Goal: Find specific page/section: Find specific page/section

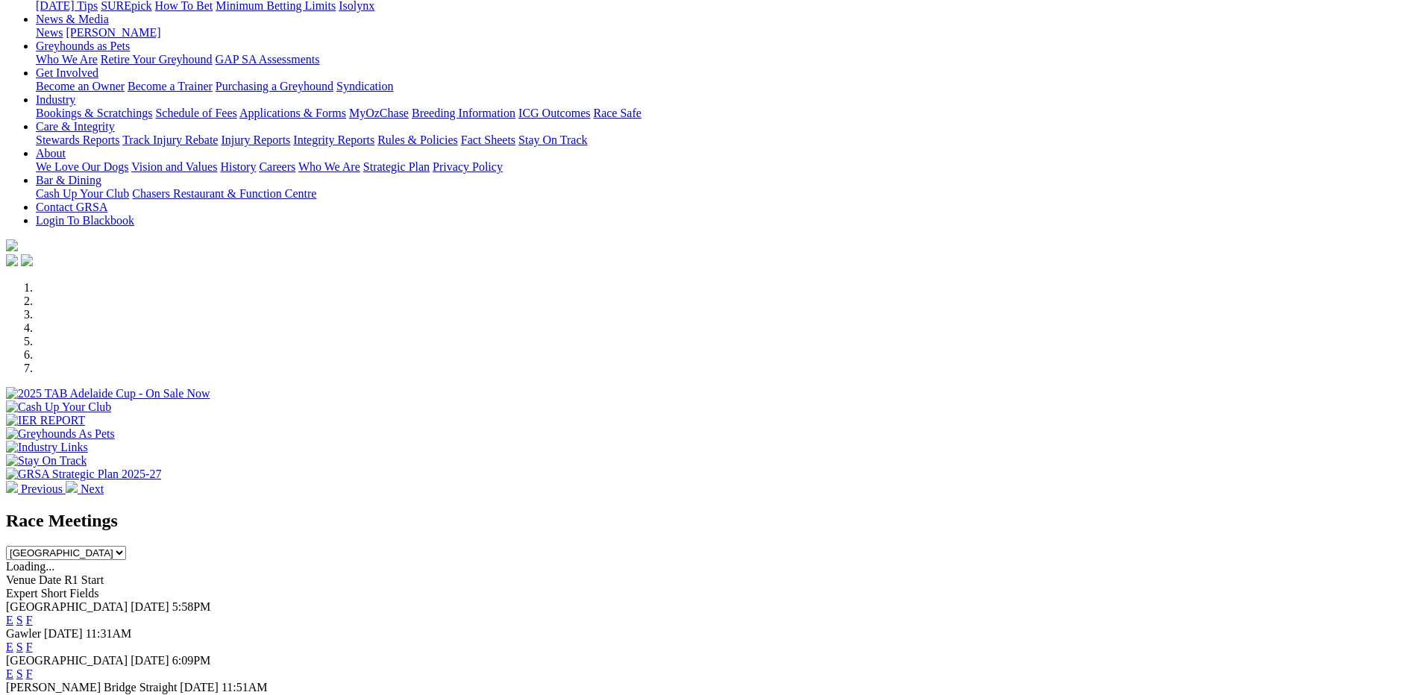
scroll to position [298, 0]
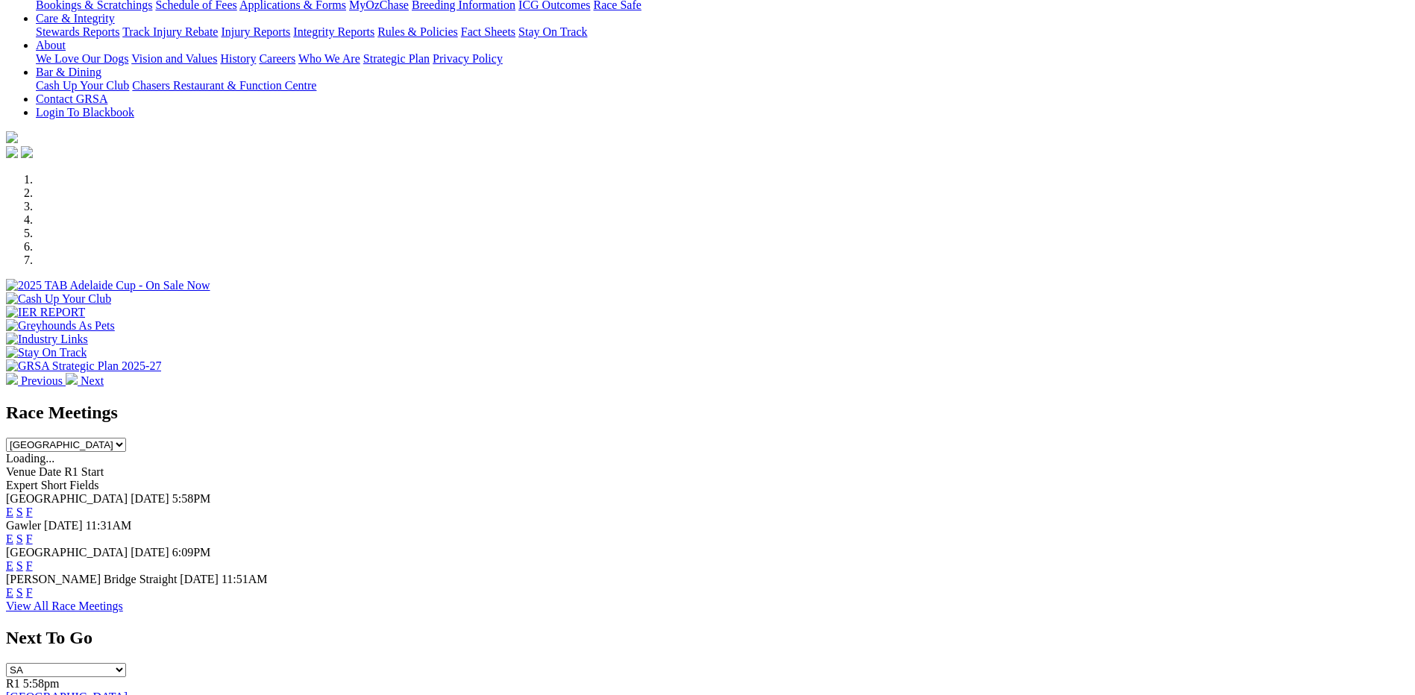
click at [33, 559] on link "F" at bounding box center [29, 565] width 7 height 13
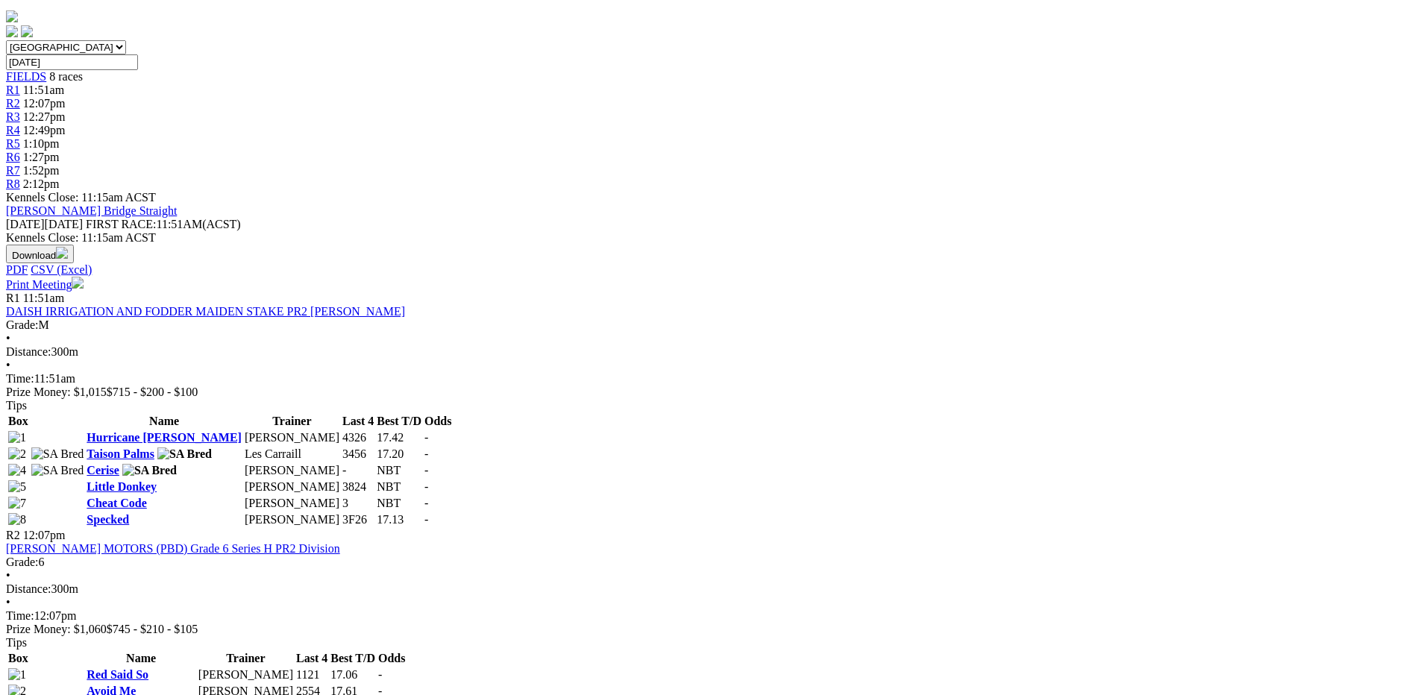
scroll to position [447, 0]
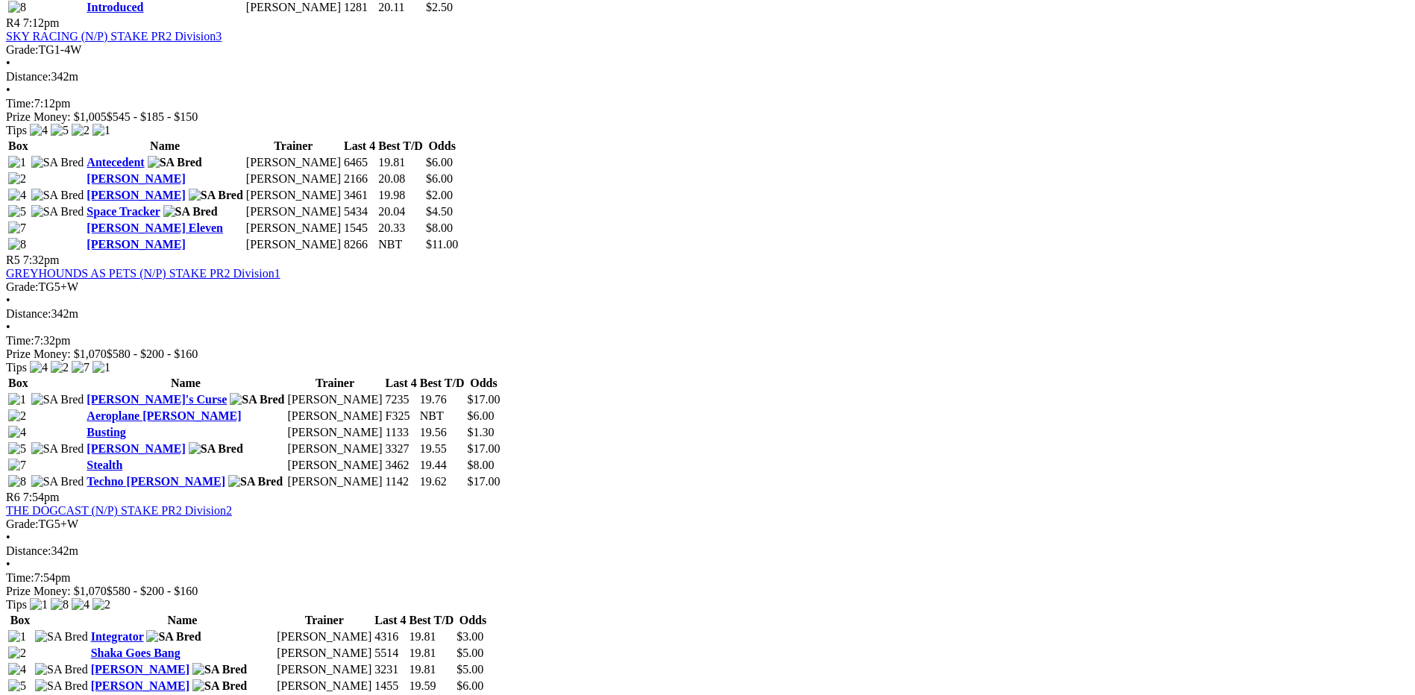
scroll to position [1491, 0]
